Goal: Task Accomplishment & Management: Use online tool/utility

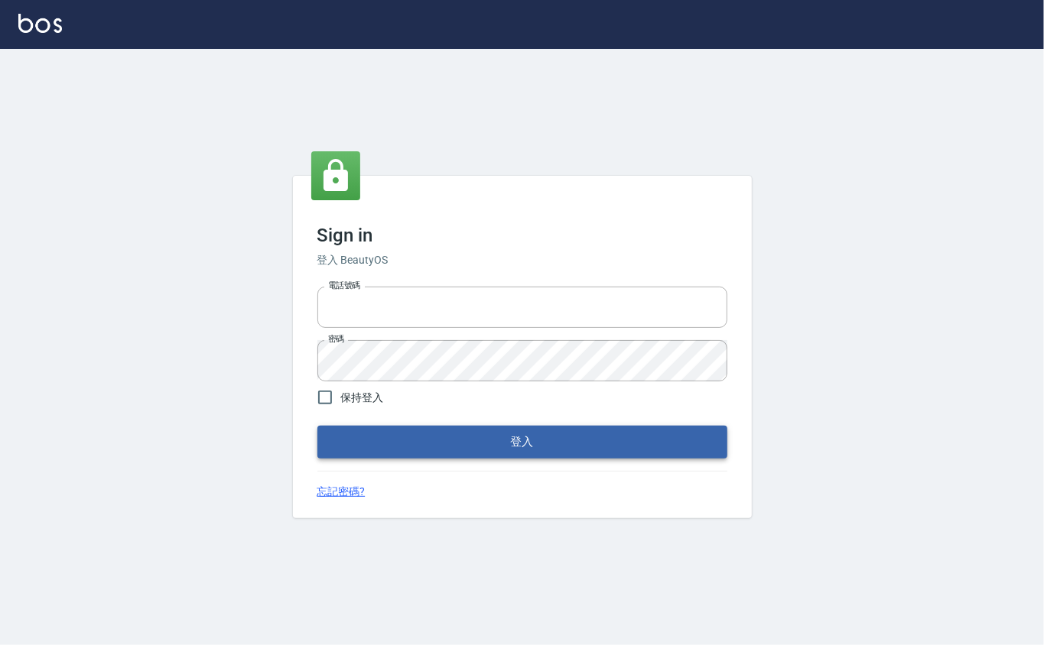
type input "0912271117"
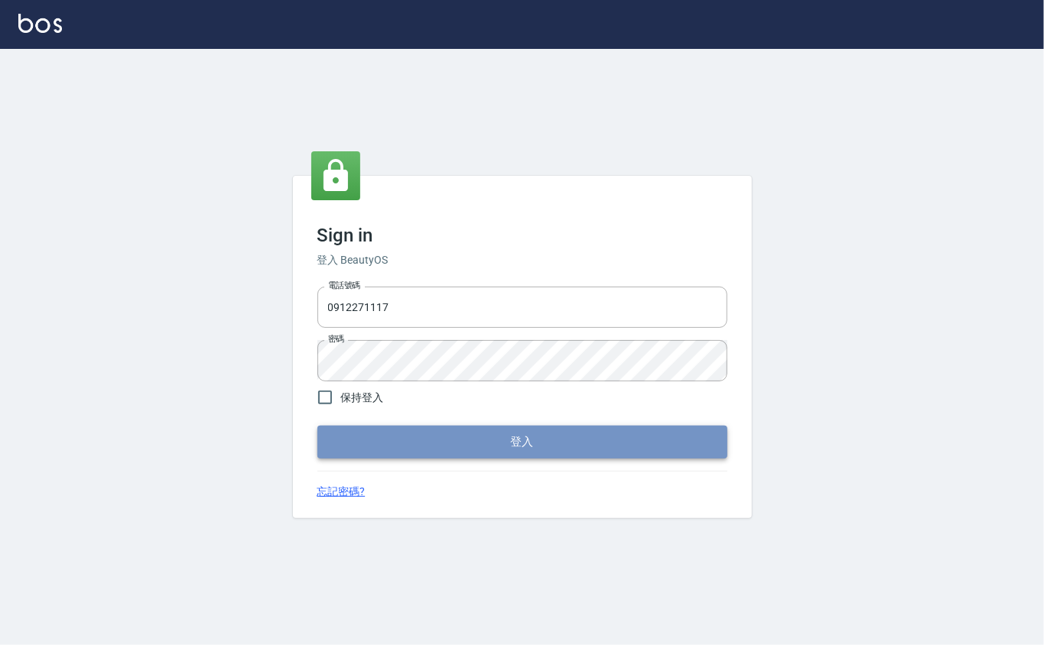
click at [378, 433] on button "登入" at bounding box center [522, 442] width 410 height 32
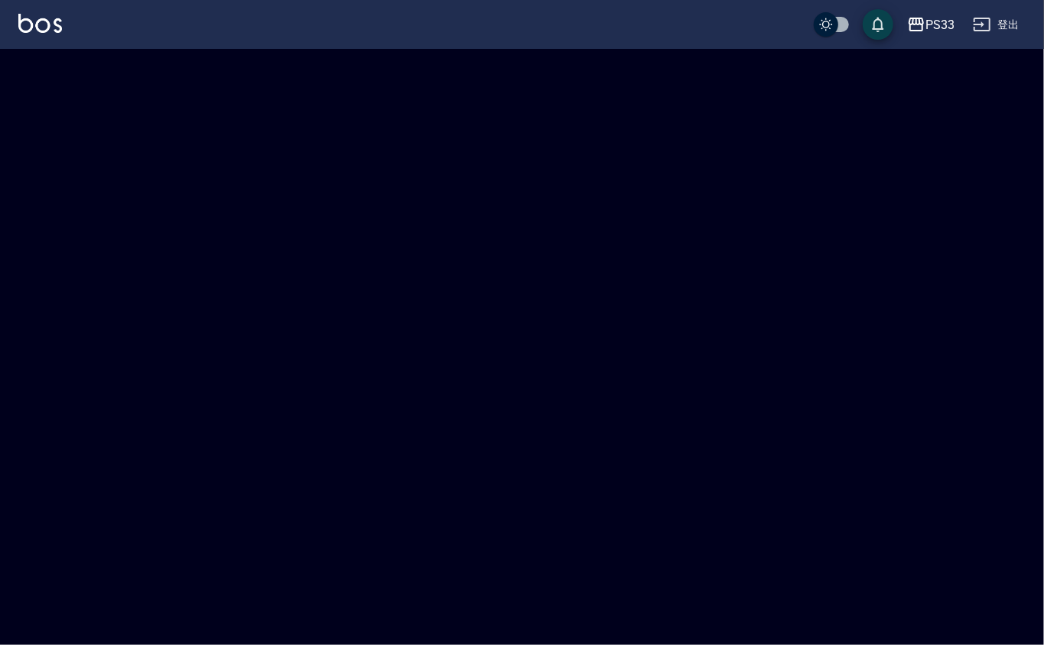
checkbox input "true"
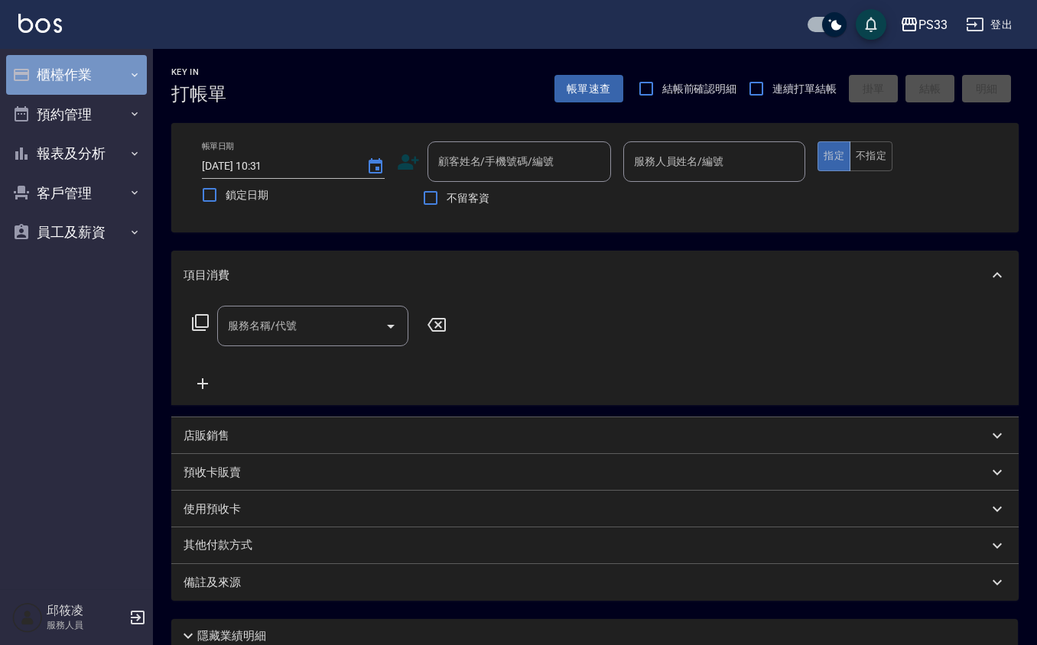
click at [108, 62] on button "櫃檯作業" at bounding box center [76, 75] width 141 height 40
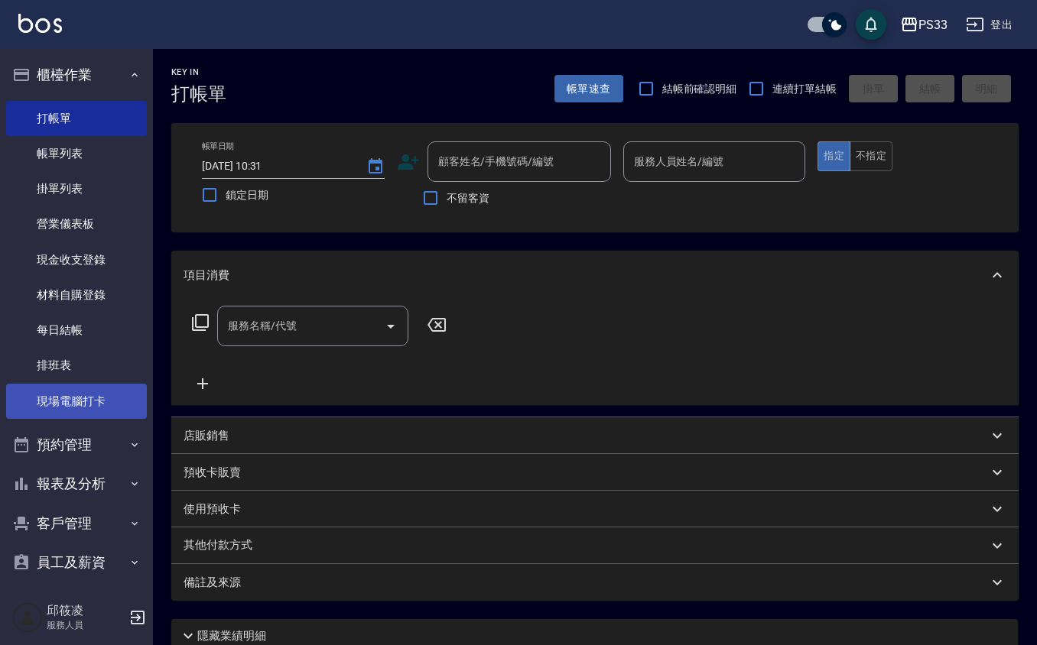
click at [90, 392] on link "現場電腦打卡" at bounding box center [76, 401] width 141 height 35
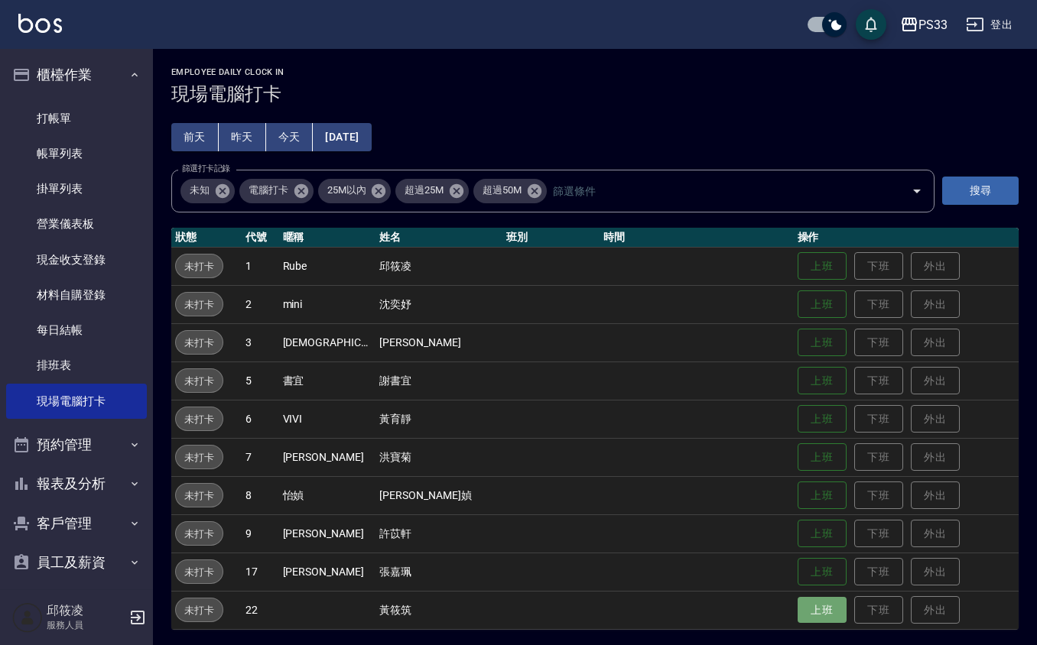
click at [798, 613] on button "上班" at bounding box center [822, 610] width 49 height 27
click at [779, 73] on h2 "Employee Daily Clock In" at bounding box center [594, 72] width 847 height 10
click at [805, 258] on button "上班" at bounding box center [822, 266] width 49 height 27
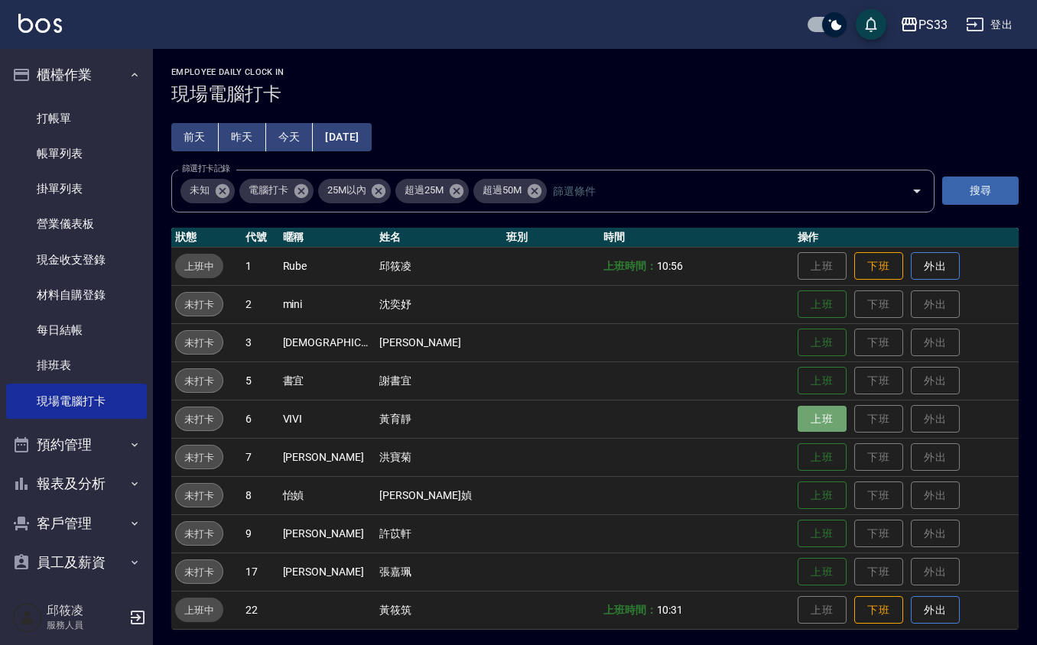
click at [798, 430] on button "上班" at bounding box center [822, 419] width 49 height 27
click at [798, 499] on button "上班" at bounding box center [822, 496] width 49 height 27
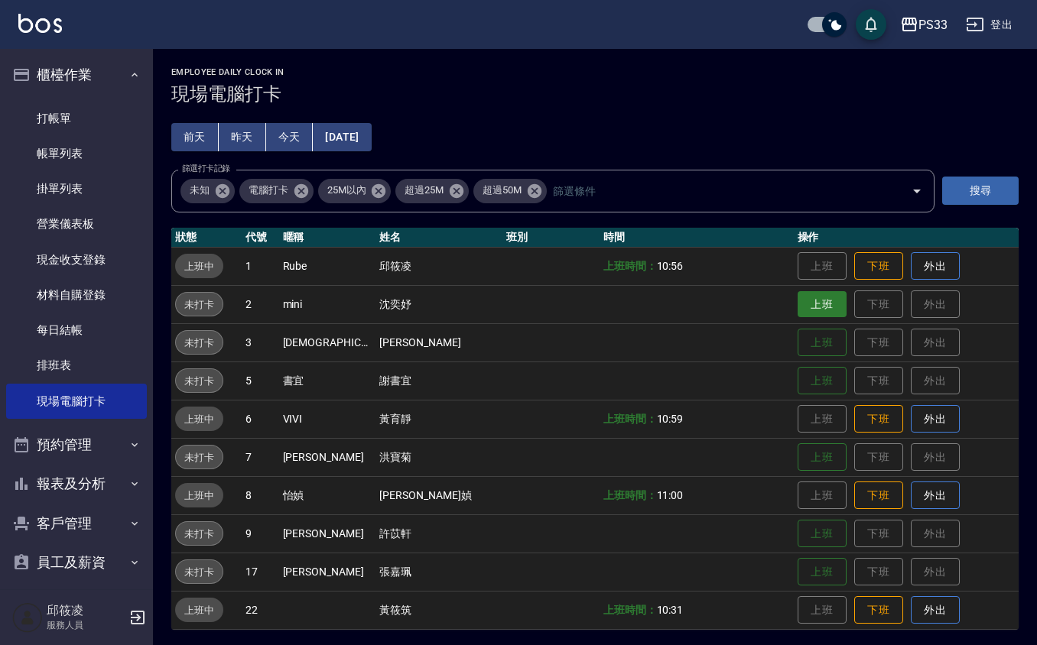
click at [798, 307] on button "上班" at bounding box center [822, 304] width 49 height 27
